Goal: Information Seeking & Learning: Find specific fact

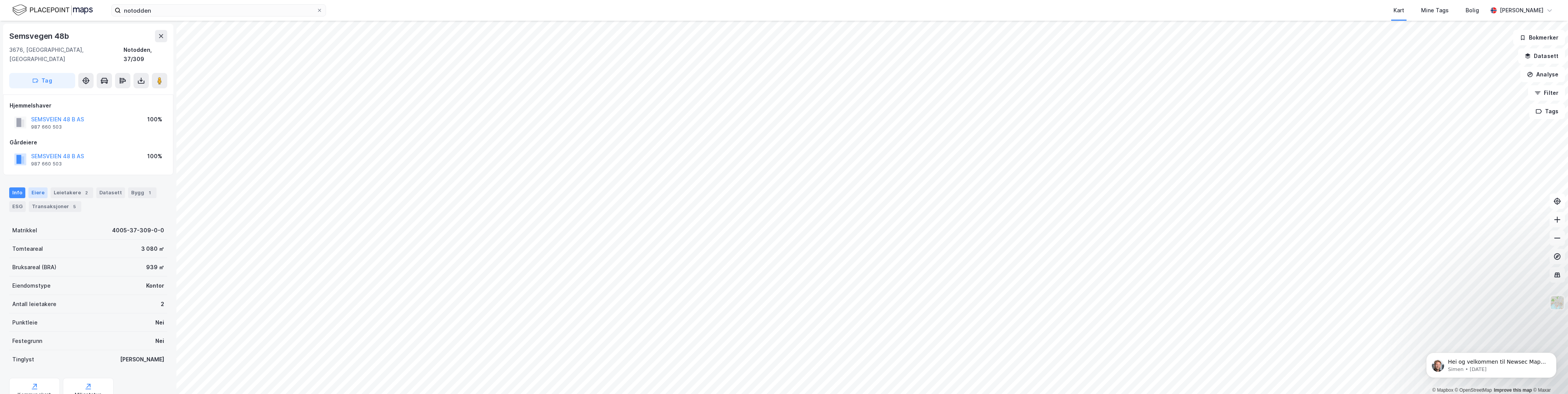
click at [43, 188] on div "Eiere" at bounding box center [38, 193] width 19 height 11
click at [79, 268] on link "[PERSON_NAME] AS" at bounding box center [87, 271] width 52 height 7
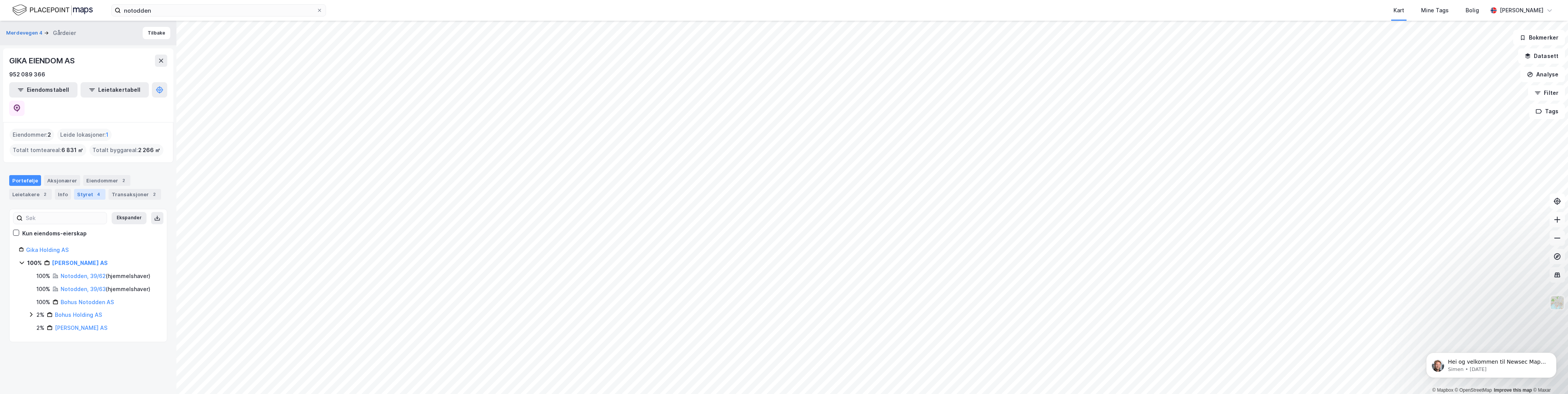
click at [79, 189] on div "Styret 4" at bounding box center [90, 194] width 32 height 11
